Goal: Information Seeking & Learning: Find specific page/section

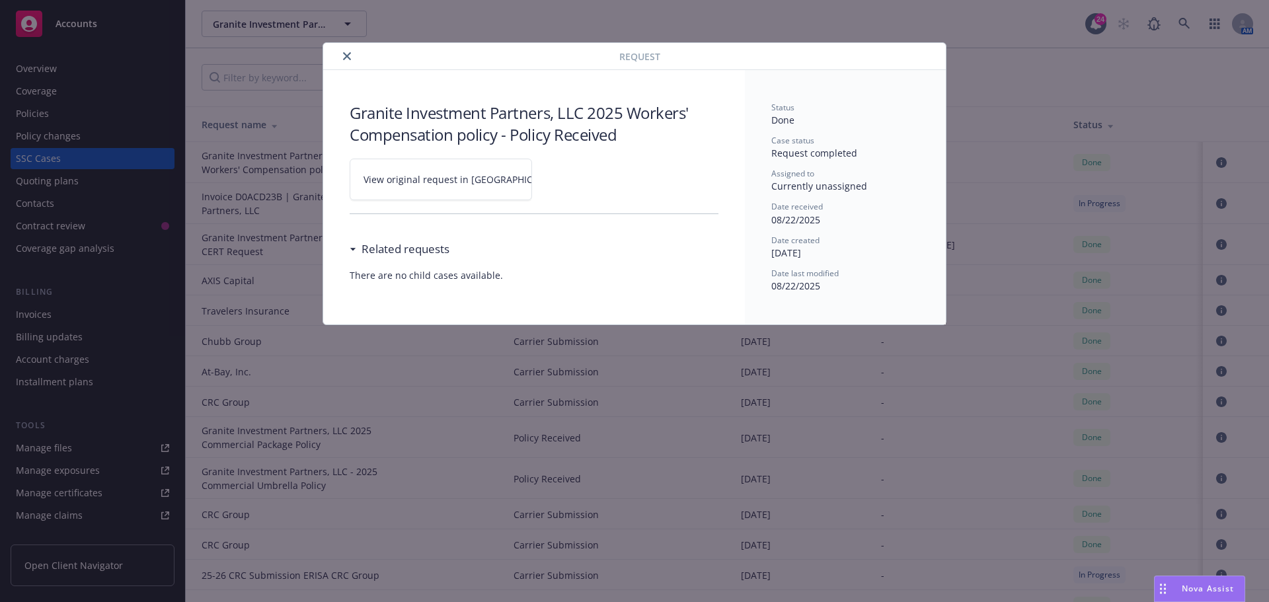
click at [349, 60] on button "close" at bounding box center [347, 56] width 16 height 16
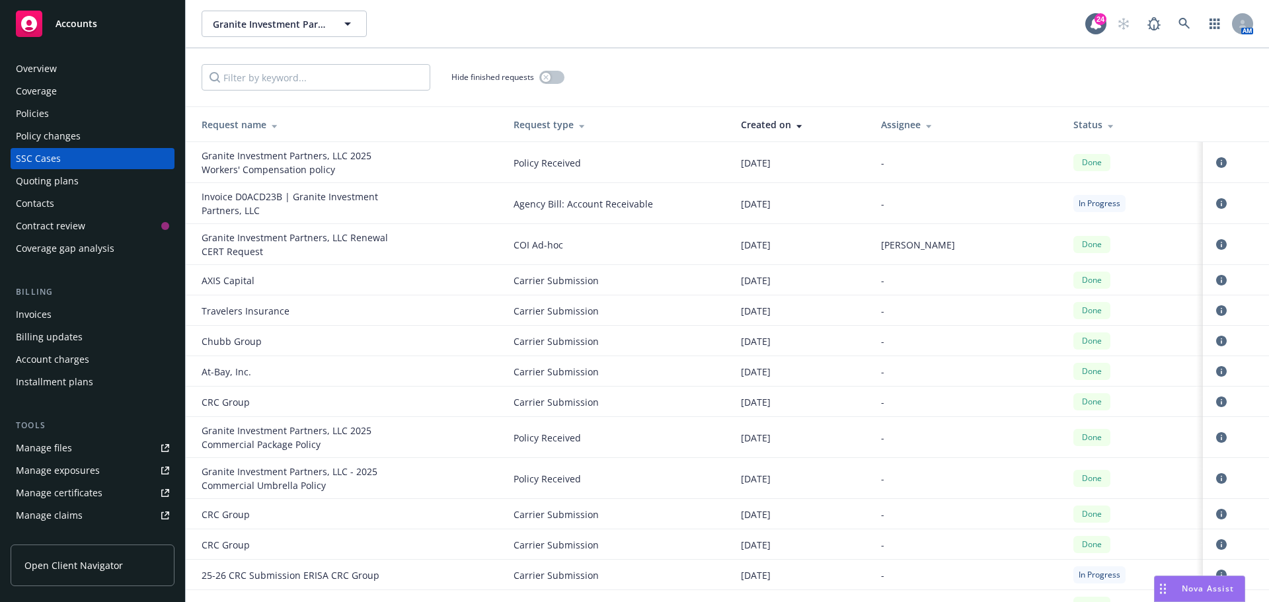
click at [653, 13] on div "Granite Investment Partners, LLC Granite Investment Partners, LLC" at bounding box center [644, 24] width 884 height 26
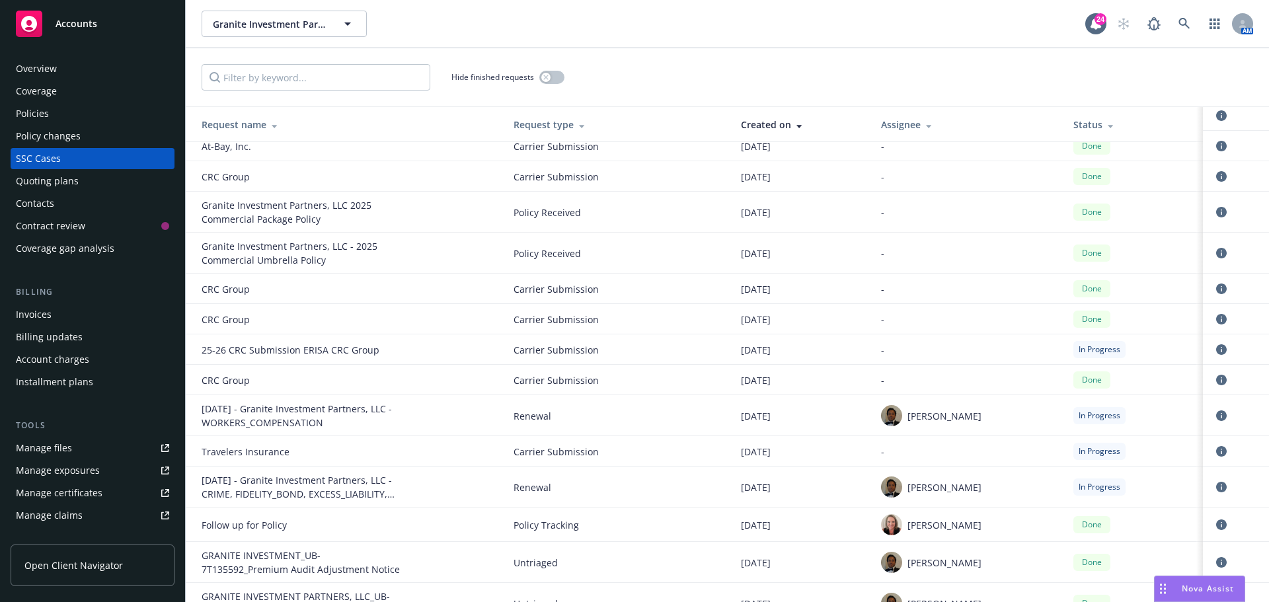
scroll to position [331, 0]
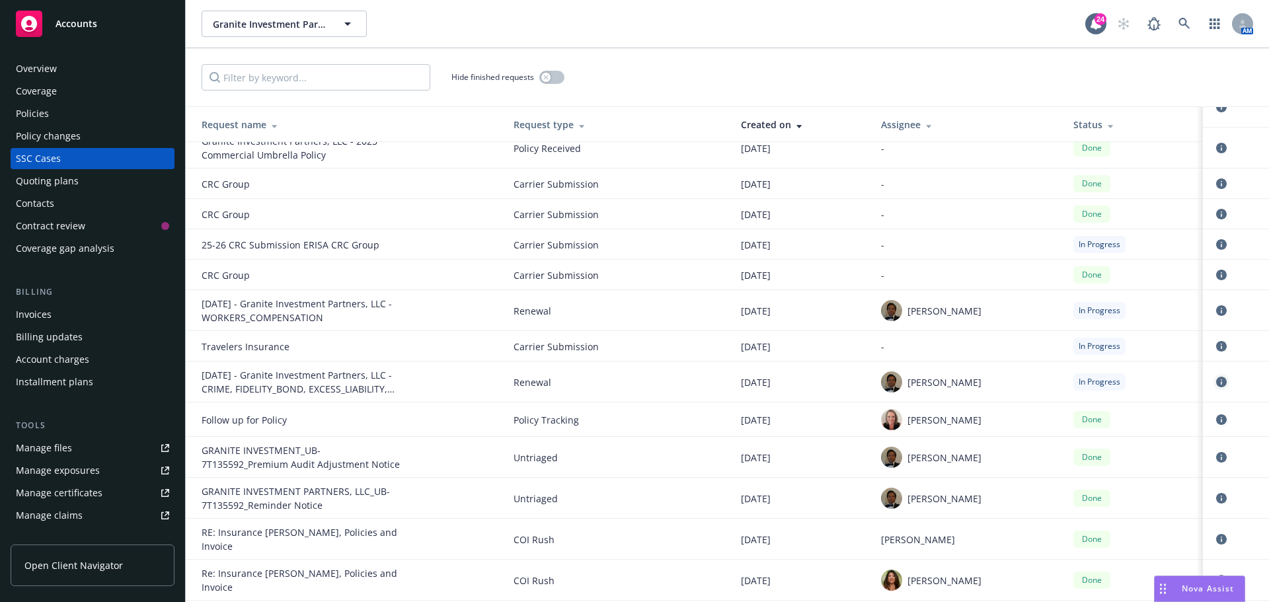
click at [1217, 378] on icon "circleInformation" at bounding box center [1222, 382] width 11 height 11
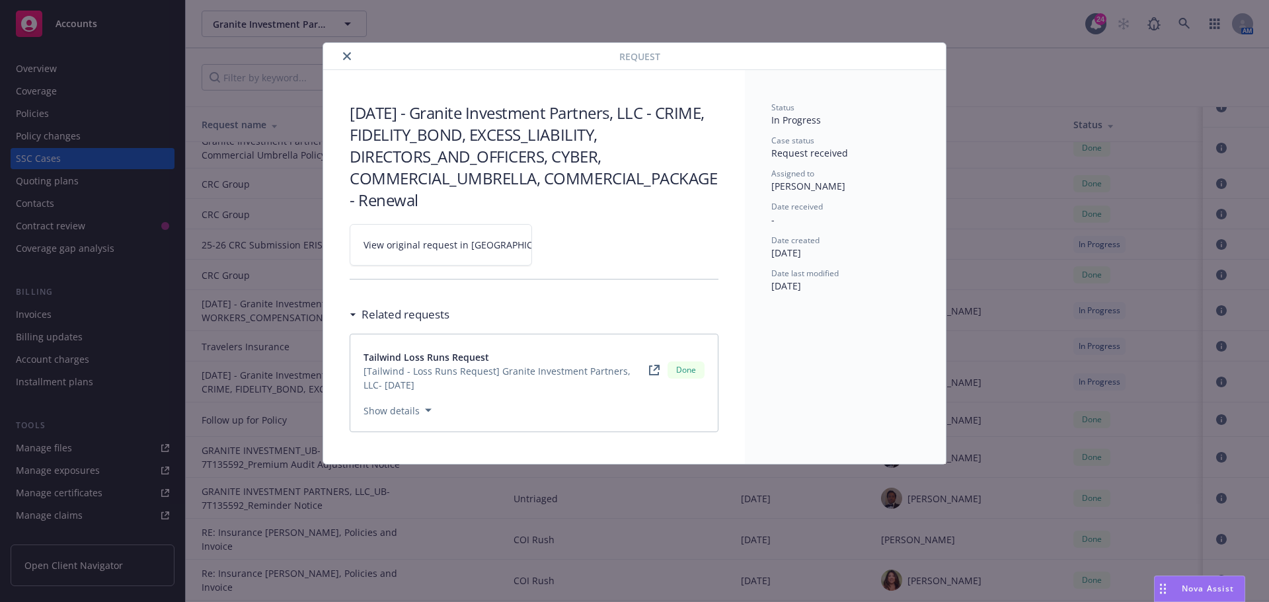
click at [346, 56] on icon "close" at bounding box center [347, 56] width 8 height 8
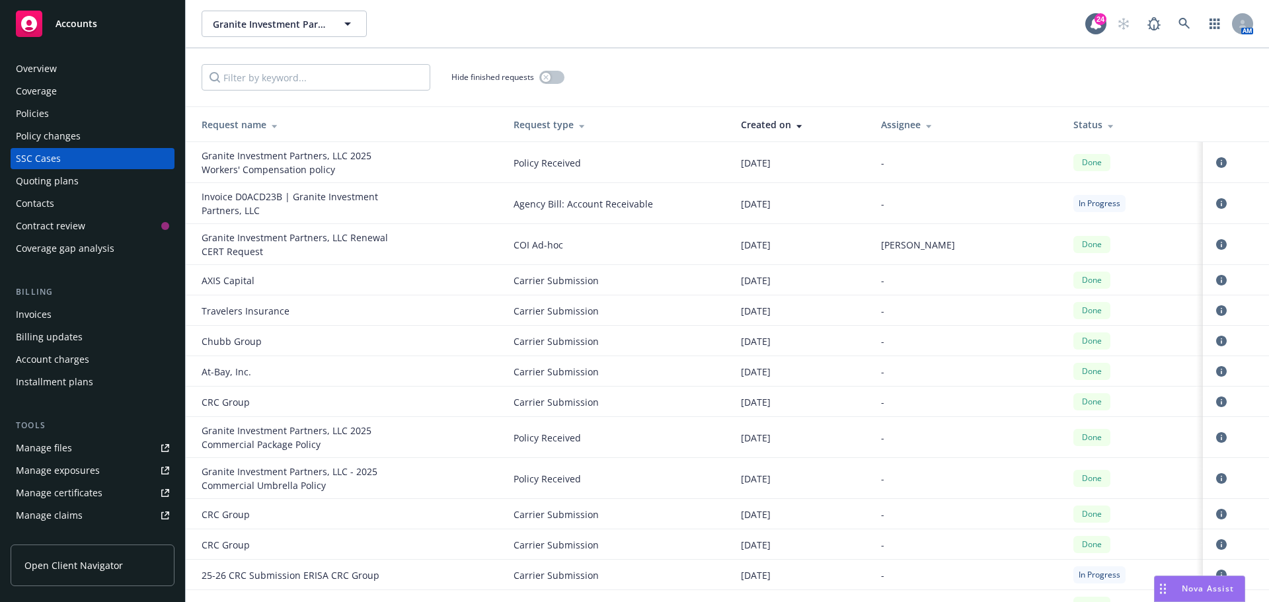
click at [772, 60] on div "Hide finished requests" at bounding box center [728, 77] width 1084 height 58
click at [1193, 20] on link at bounding box center [1185, 24] width 26 height 26
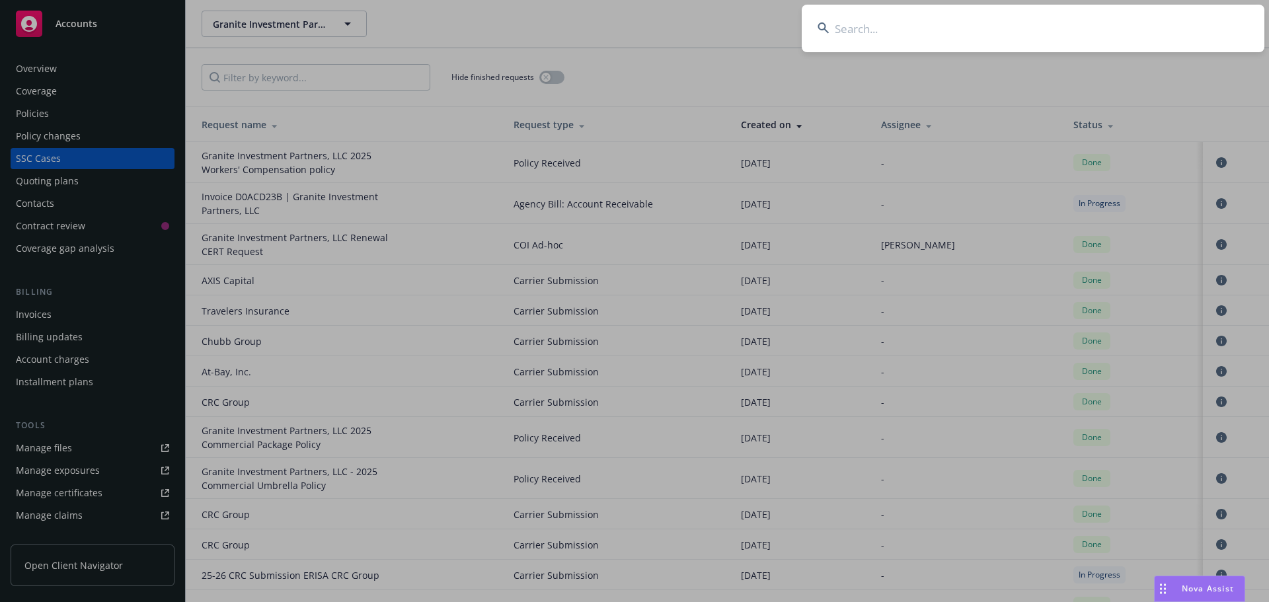
click at [1057, 26] on input at bounding box center [1033, 29] width 463 height 48
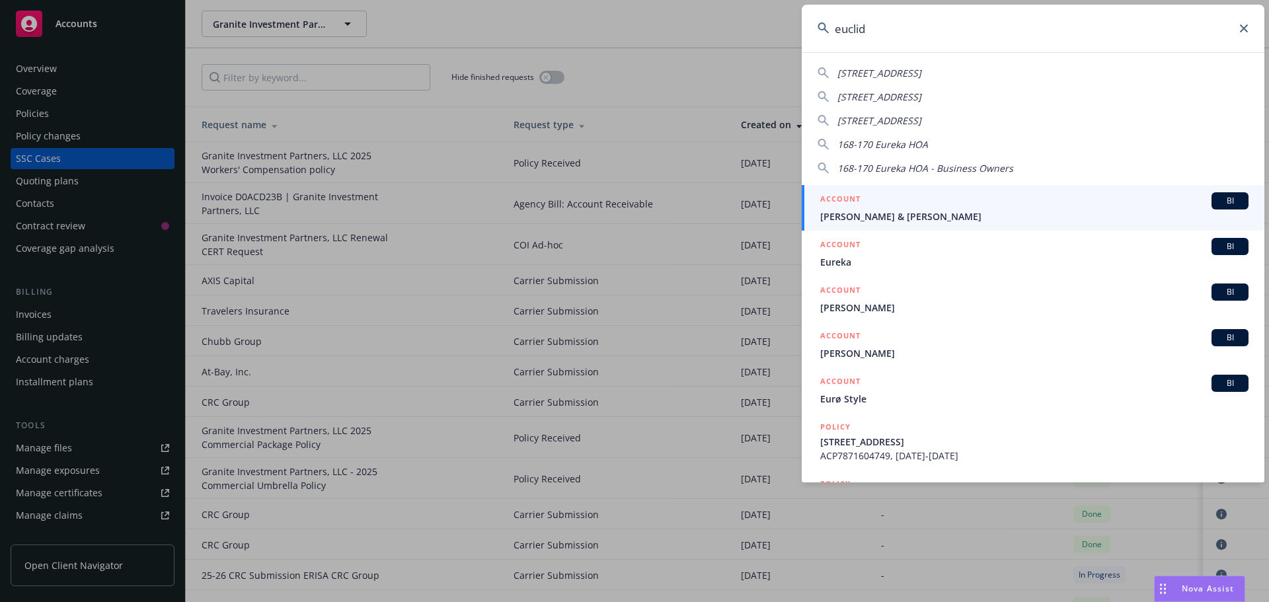
type input "euclid"
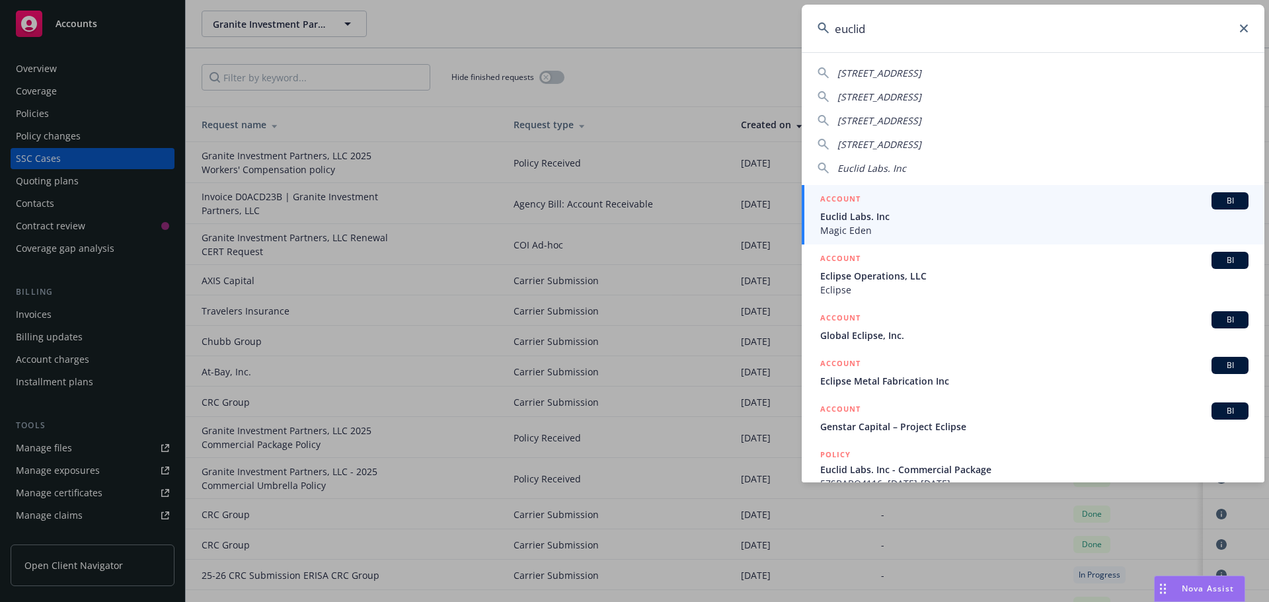
click at [1219, 208] on div "BI" at bounding box center [1230, 200] width 37 height 17
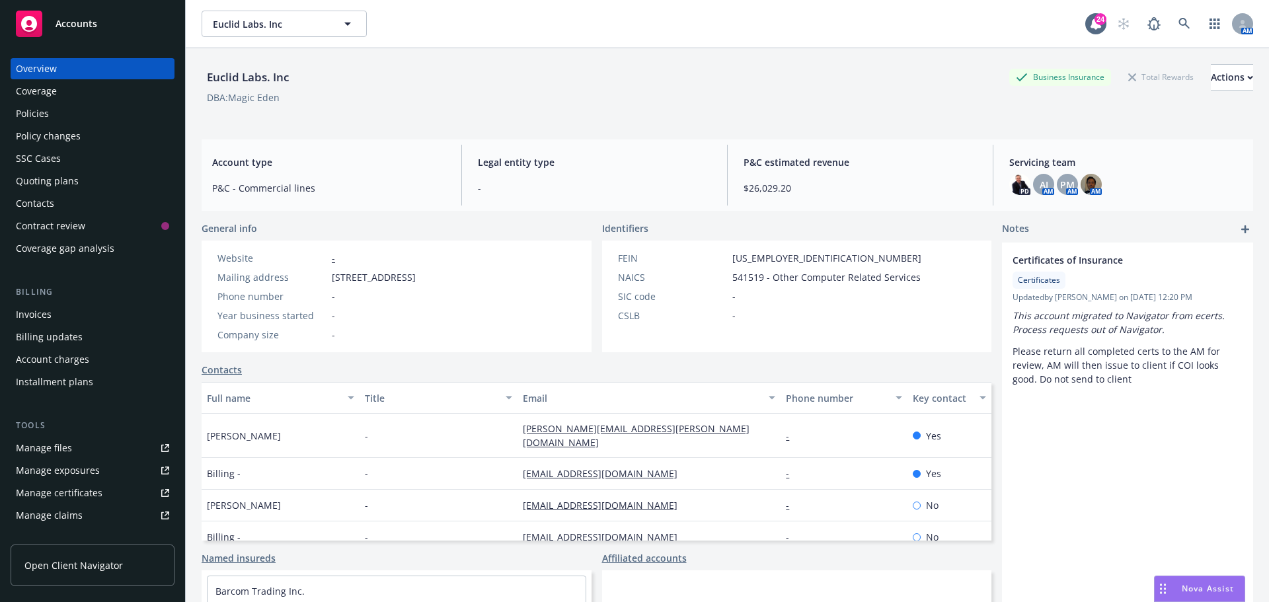
click at [852, 81] on div "Euclid Labs. Inc Business Insurance Total Rewards Actions" at bounding box center [728, 77] width 1052 height 26
click at [46, 120] on div "Policies" at bounding box center [32, 113] width 33 height 21
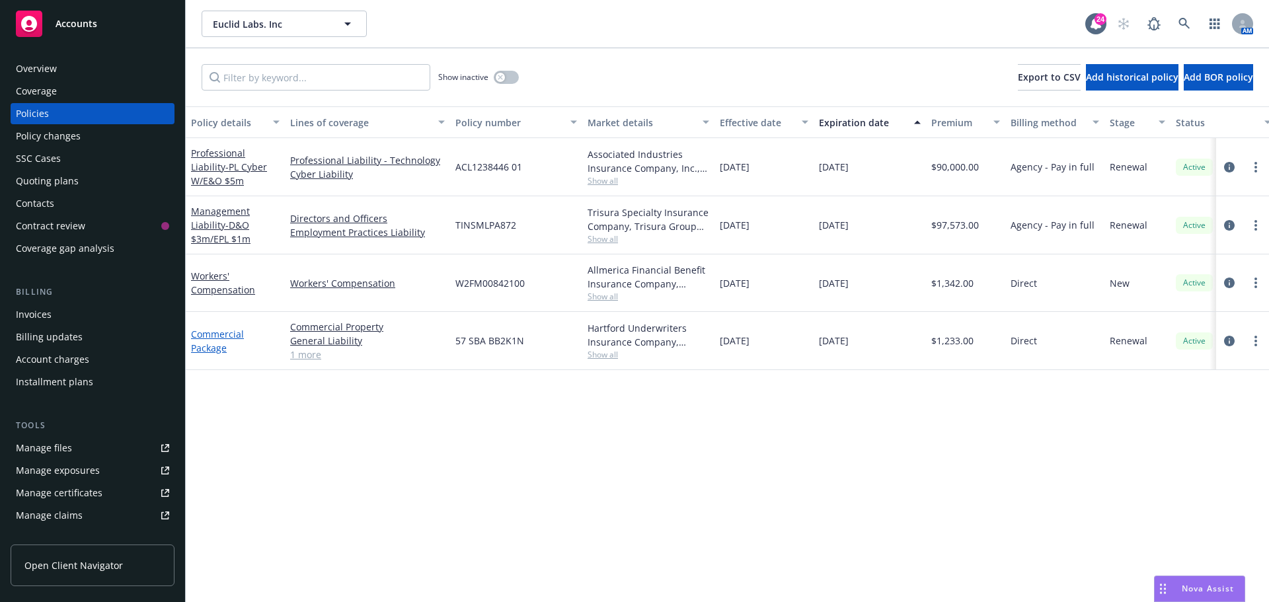
click at [228, 331] on link "Commercial Package" at bounding box center [217, 341] width 53 height 26
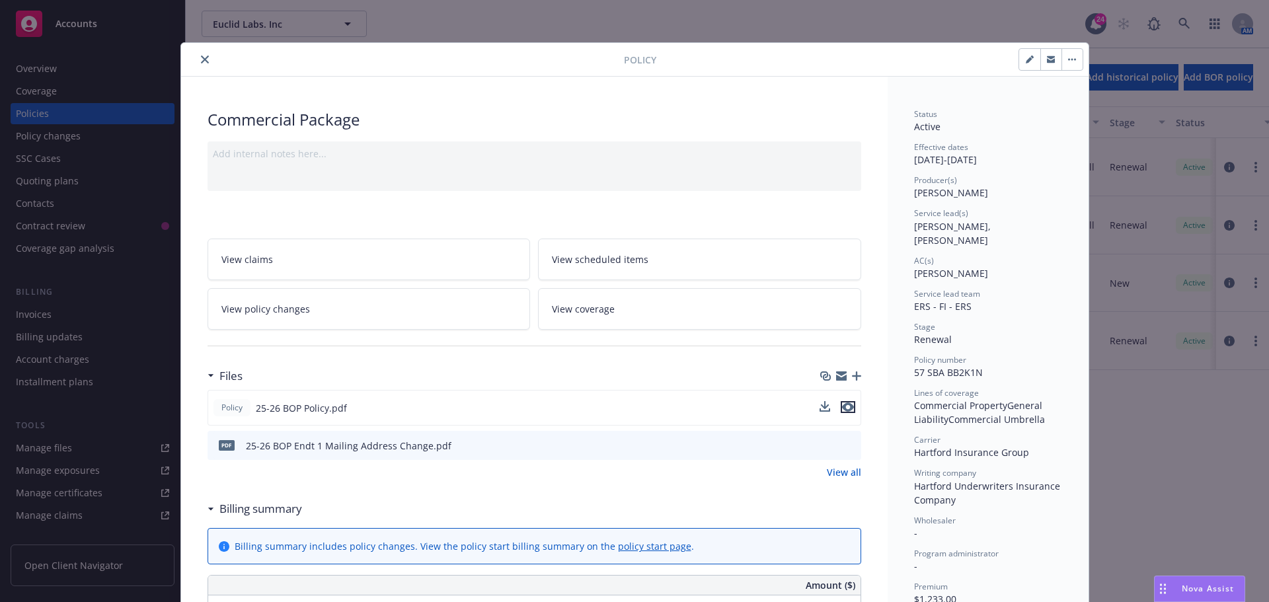
click at [847, 409] on icon "preview file" at bounding box center [848, 407] width 12 height 9
click at [844, 451] on button at bounding box center [850, 446] width 12 height 14
click at [848, 440] on icon "preview file" at bounding box center [849, 444] width 12 height 9
